Goal: Transaction & Acquisition: Purchase product/service

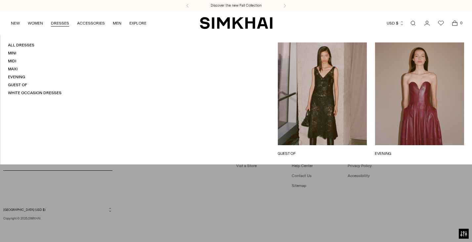
click at [61, 24] on link "DRESSES" at bounding box center [60, 23] width 18 height 15
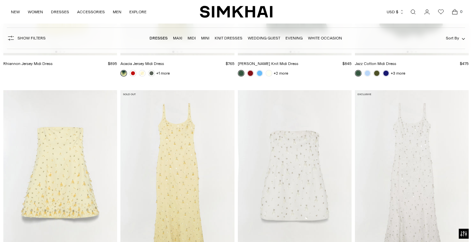
scroll to position [3532, 0]
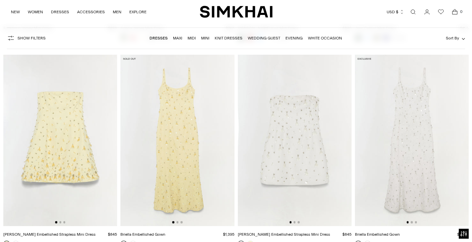
click at [75, 139] on img at bounding box center [60, 140] width 114 height 171
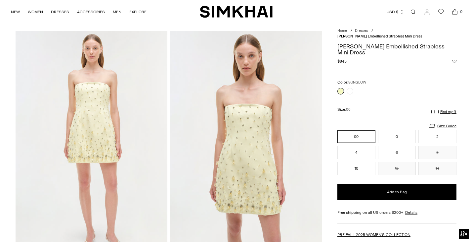
scroll to position [-1, 0]
